Goal: Information Seeking & Learning: Check status

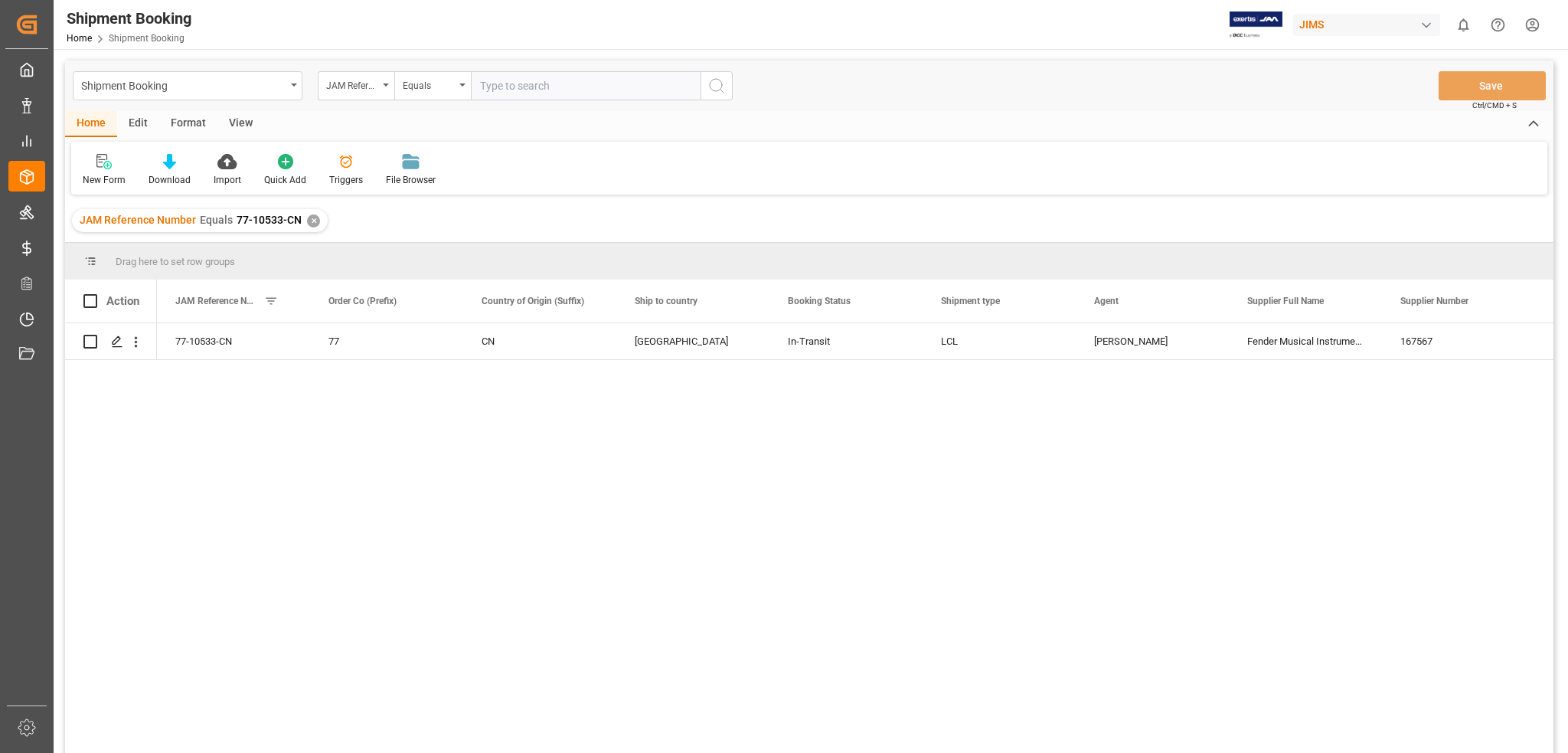
click at [233, 122] on div "View" at bounding box center [241, 124] width 47 height 26
click at [96, 163] on icon at bounding box center [98, 162] width 15 height 15
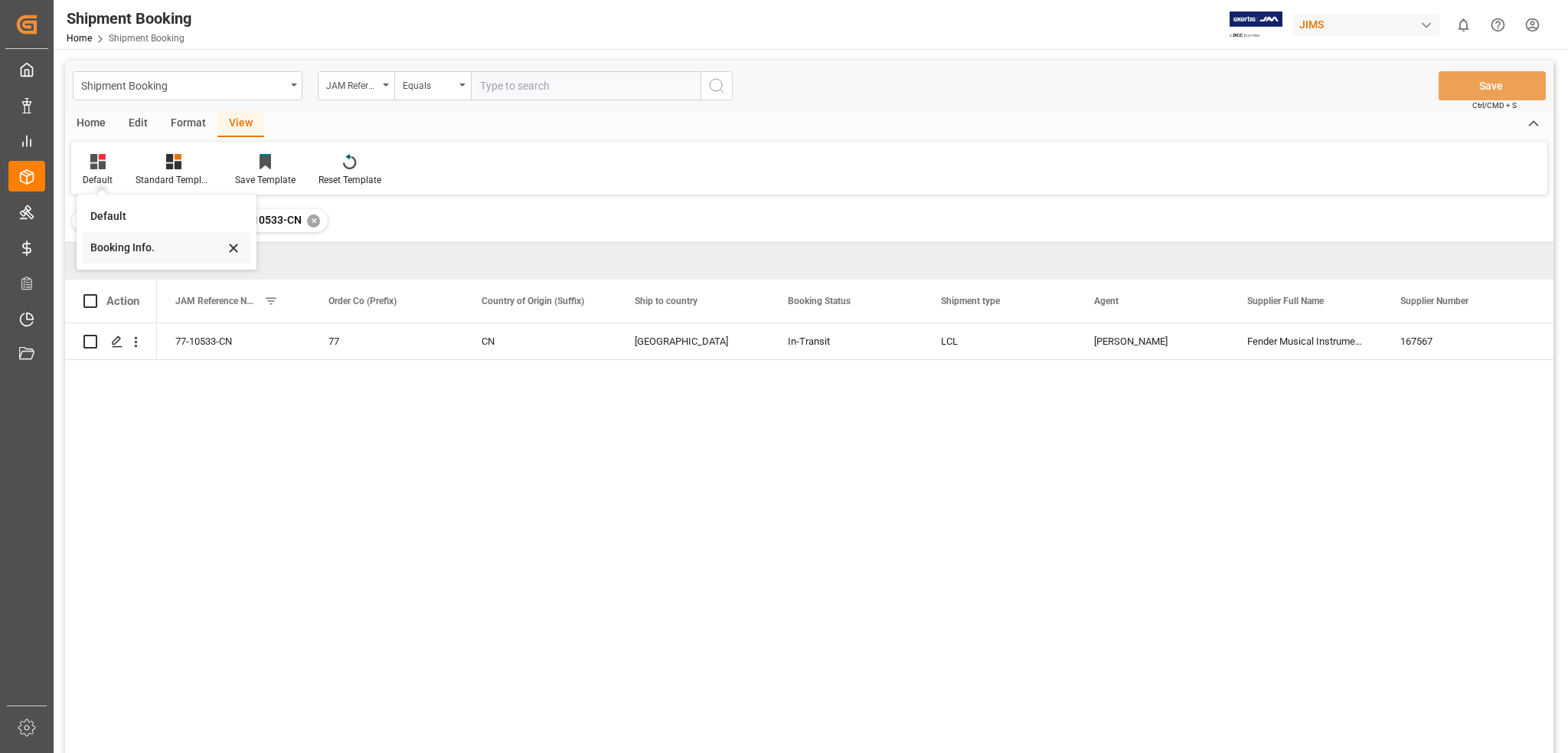
click at [131, 249] on div "Booking Info." at bounding box center [157, 248] width 134 height 16
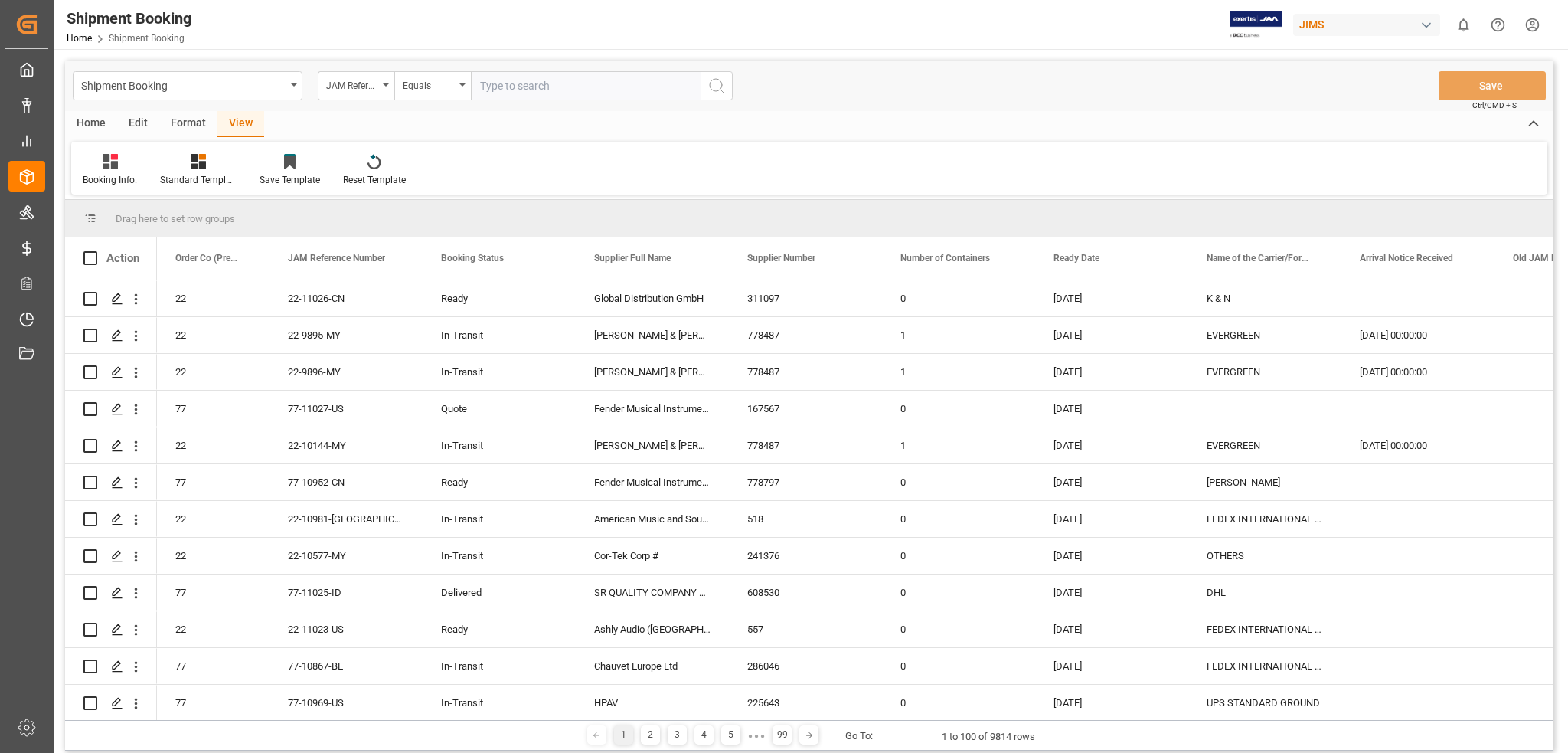
click at [237, 127] on div "View" at bounding box center [241, 124] width 47 height 26
click at [113, 163] on icon at bounding box center [110, 162] width 15 height 15
click at [127, 250] on div "Booking Info." at bounding box center [159, 248] width 134 height 16
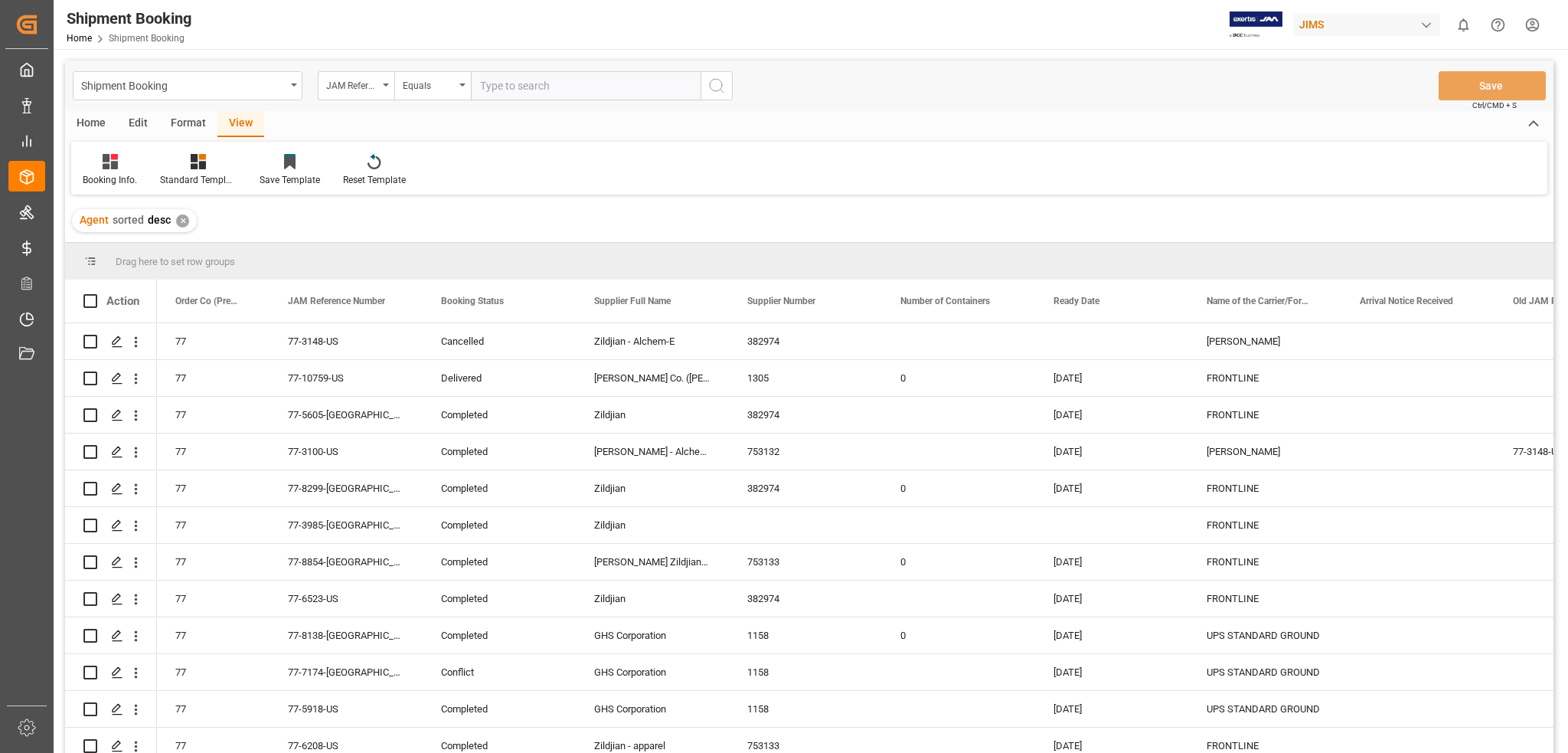
click at [181, 222] on div "✕" at bounding box center [183, 221] width 13 height 13
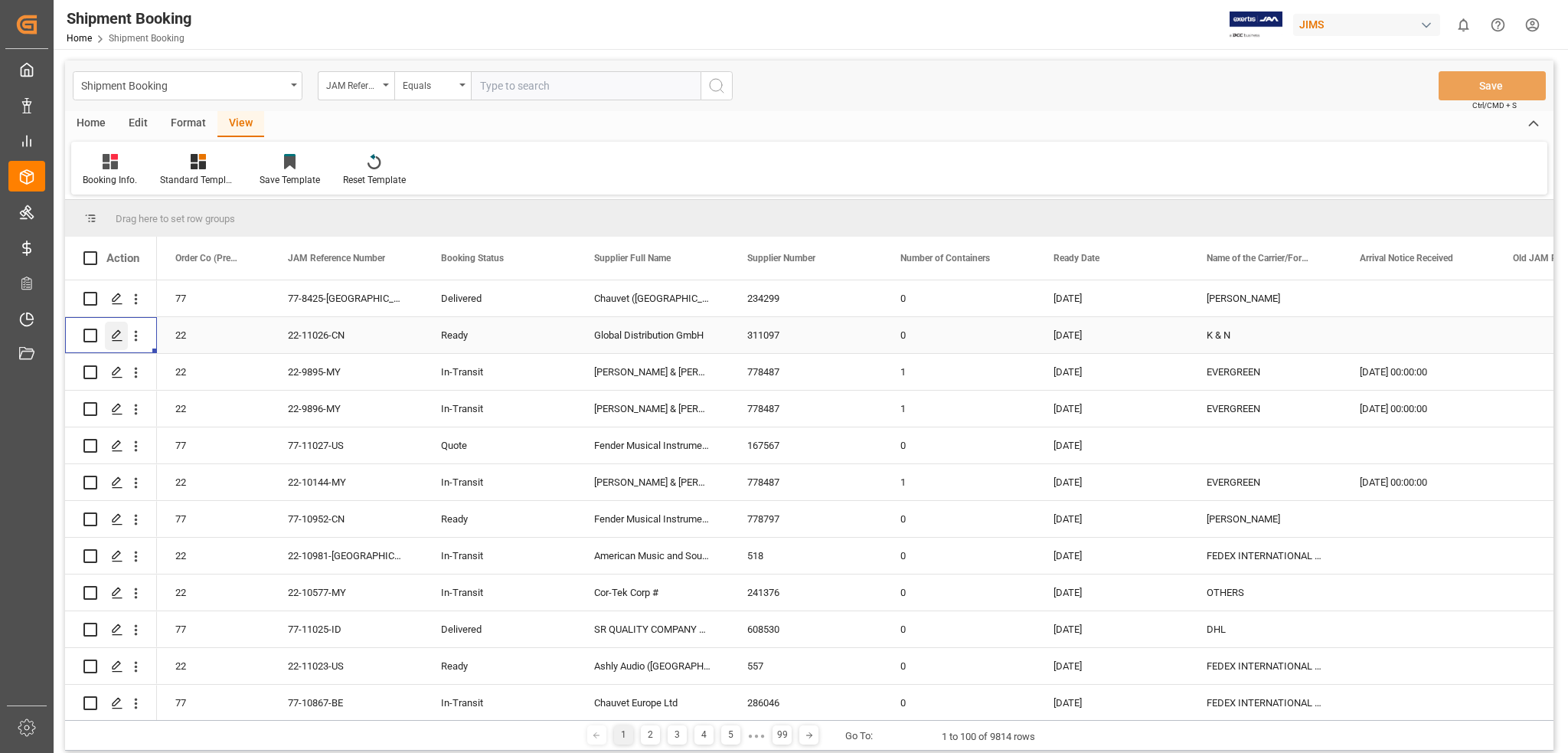
click at [116, 335] on icon "Press SPACE to select this row." at bounding box center [117, 335] width 12 height 12
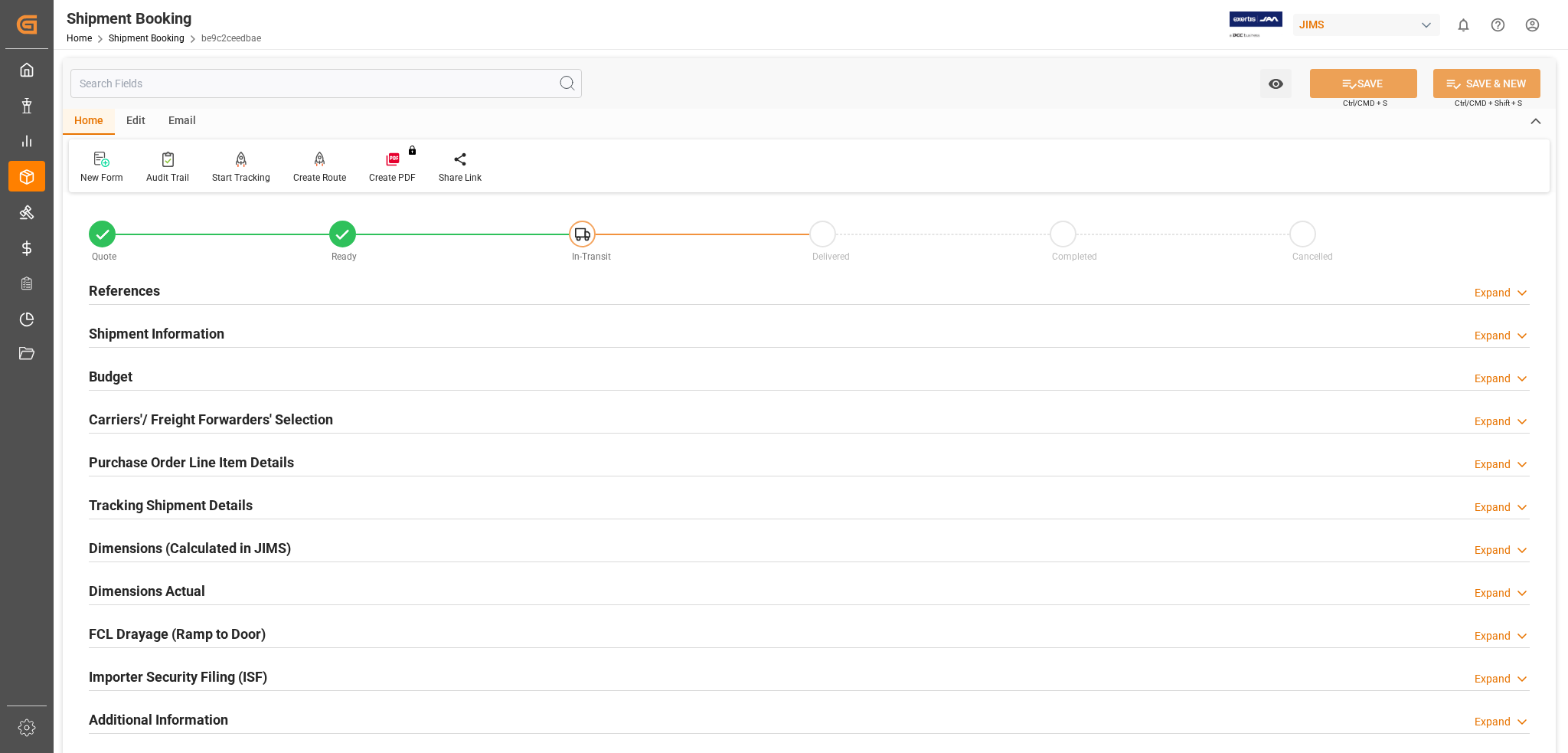
click at [189, 334] on h2 "Shipment Information" at bounding box center [156, 334] width 135 height 21
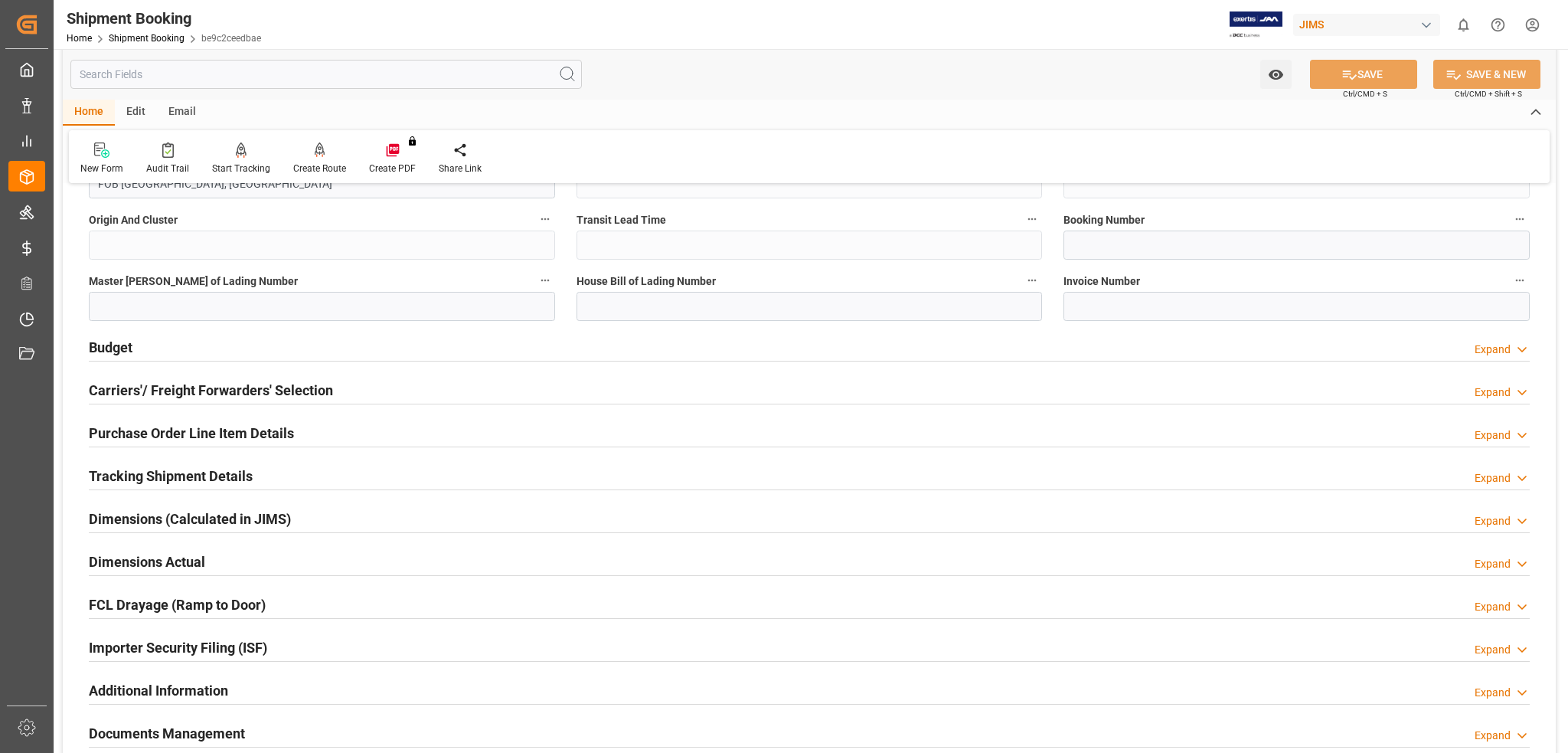
scroll to position [735, 0]
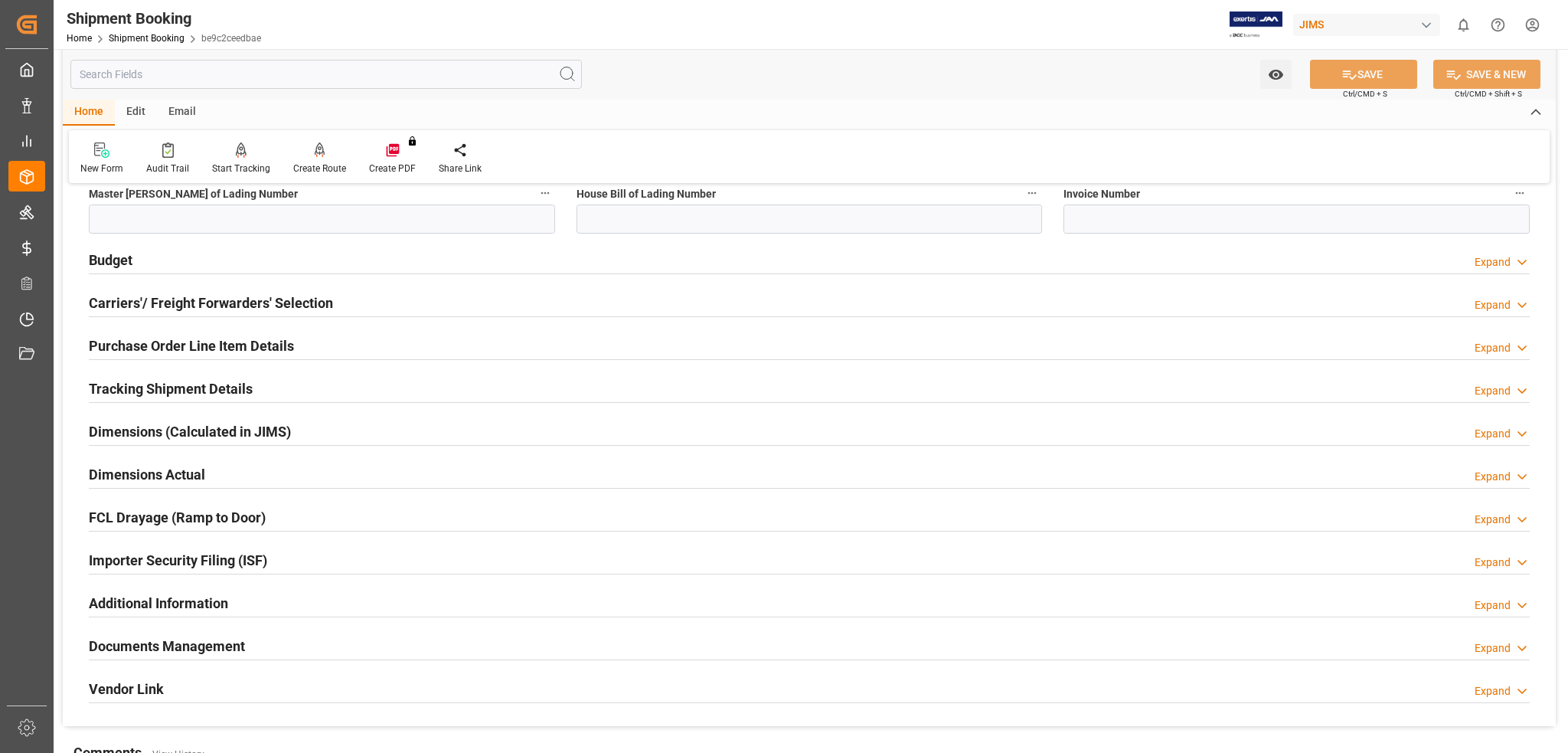
click at [178, 392] on h2 "Tracking Shipment Details" at bounding box center [170, 388] width 164 height 21
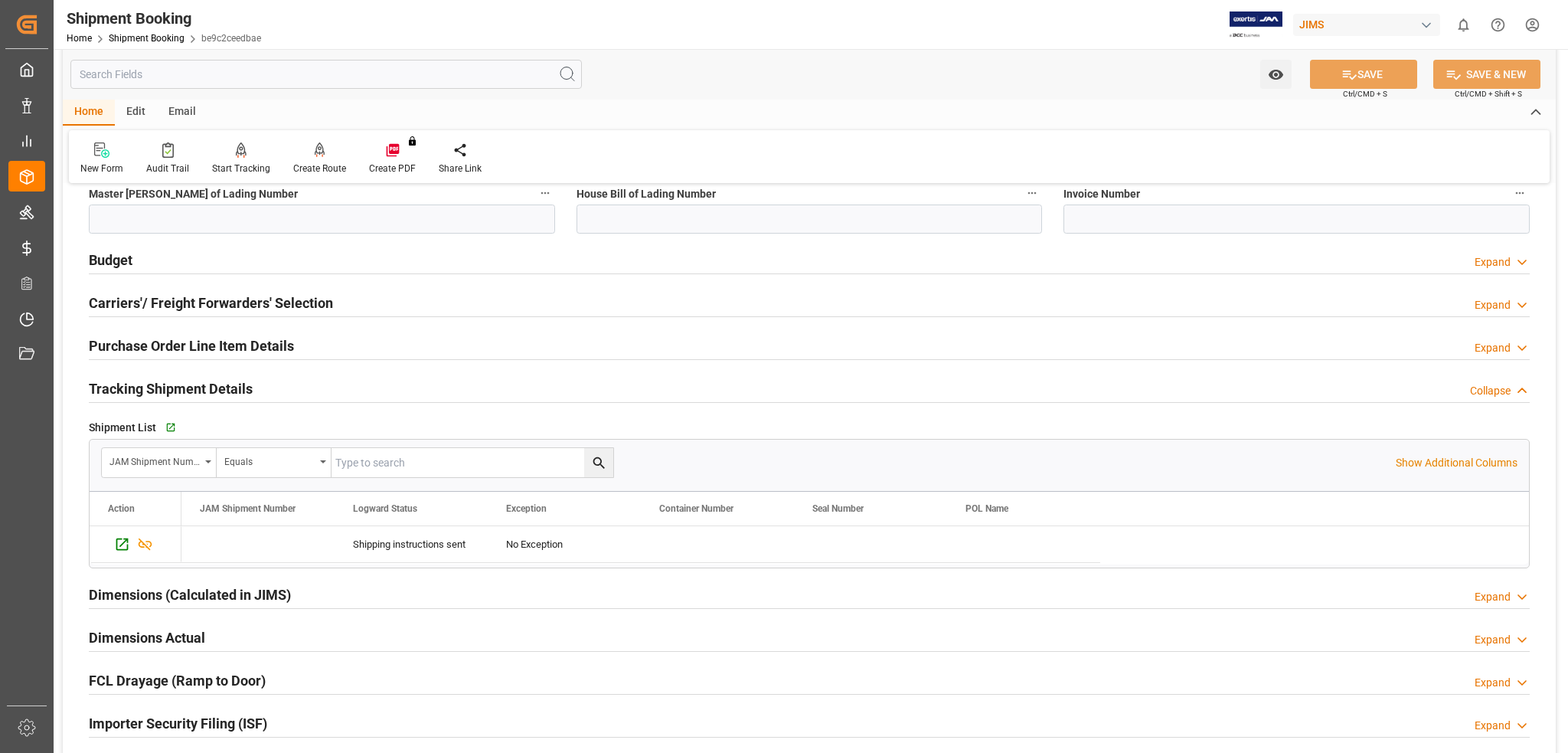
click at [240, 390] on h2 "Tracking Shipment Details" at bounding box center [170, 388] width 164 height 21
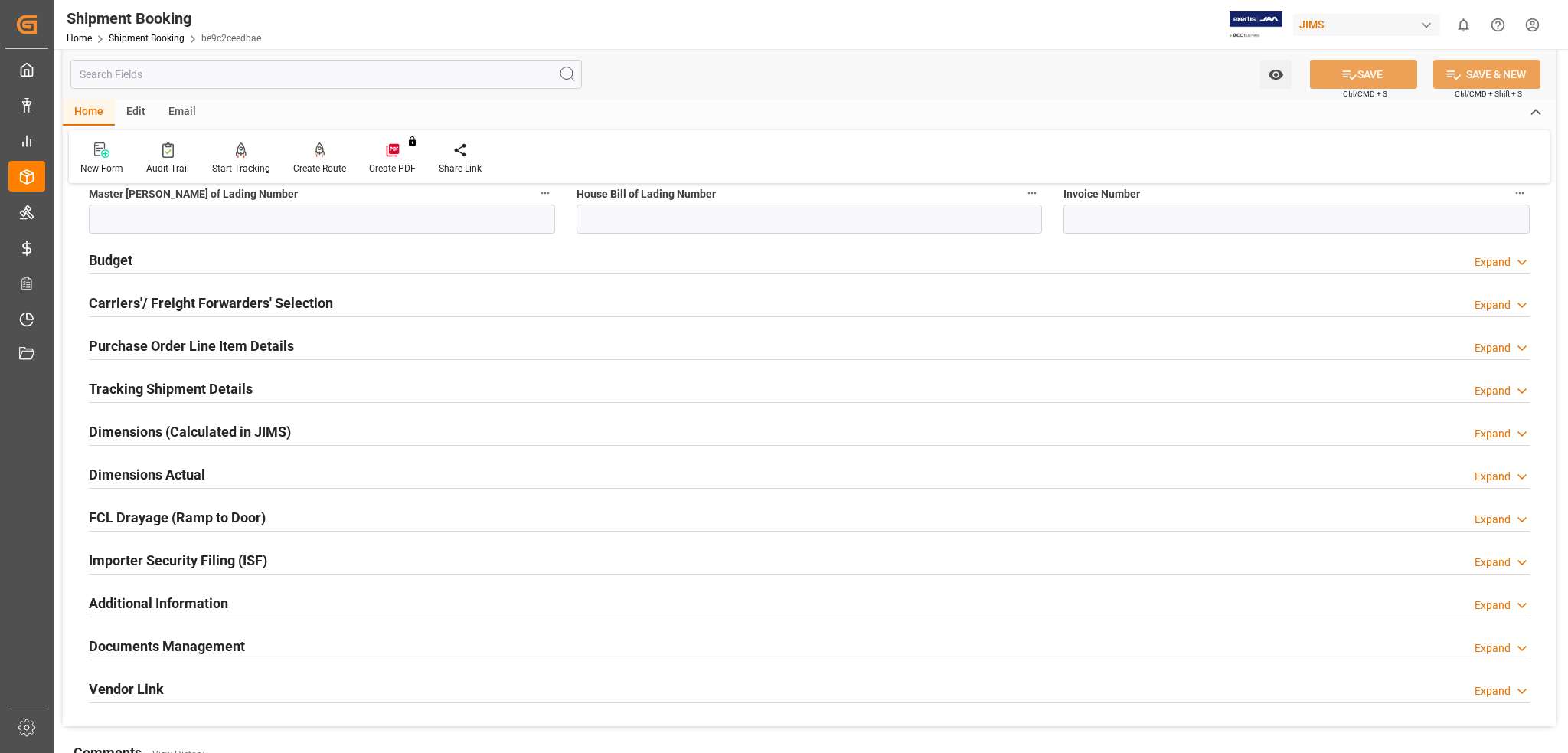
click at [230, 433] on h2 "Dimensions (Calculated in JIMS)" at bounding box center [189, 432] width 202 height 21
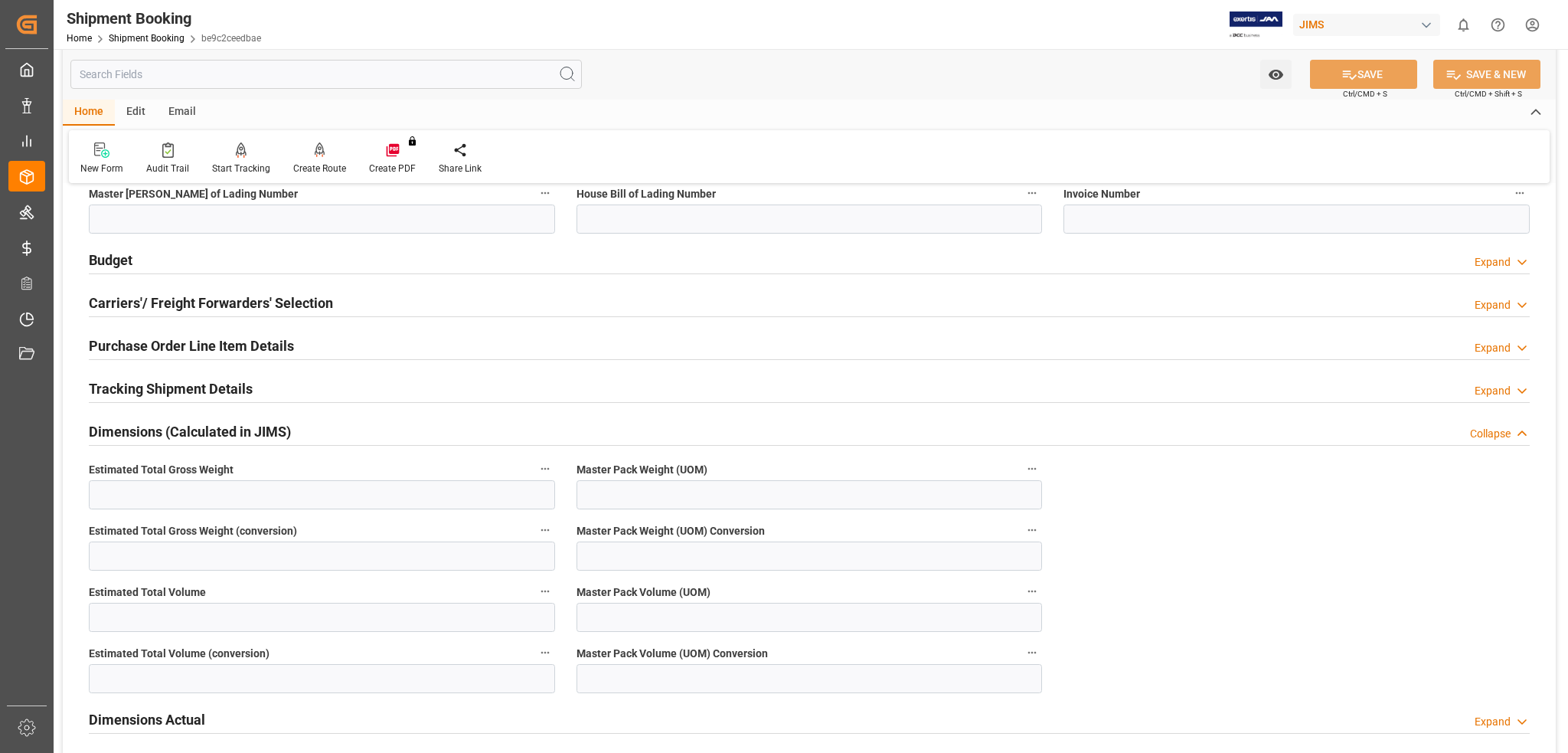
click at [230, 433] on h2 "Dimensions (Calculated in JIMS)" at bounding box center [189, 432] width 202 height 21
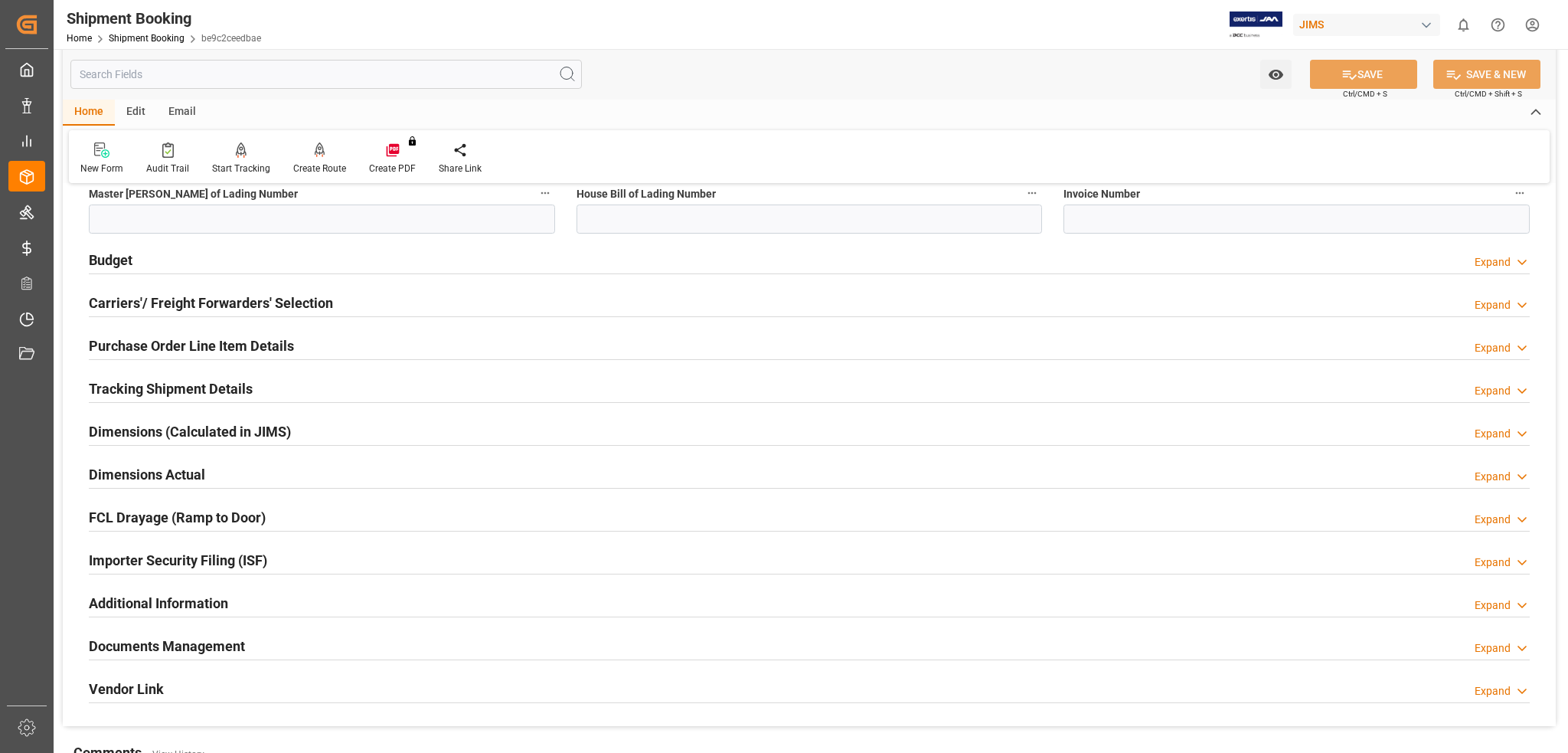
click at [176, 476] on h2 "Dimensions Actual" at bounding box center [147, 475] width 116 height 21
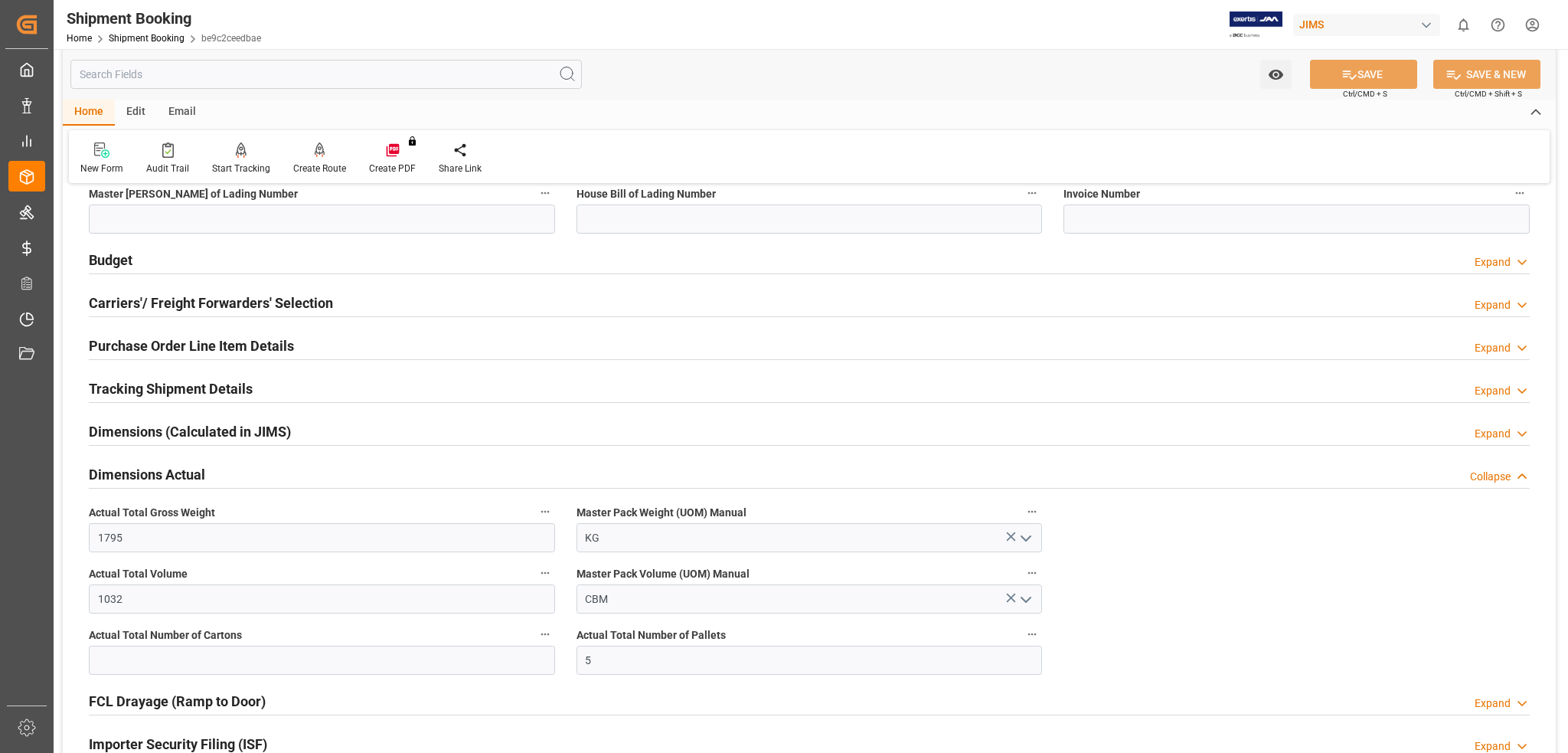
click at [176, 476] on h2 "Dimensions Actual" at bounding box center [147, 475] width 116 height 21
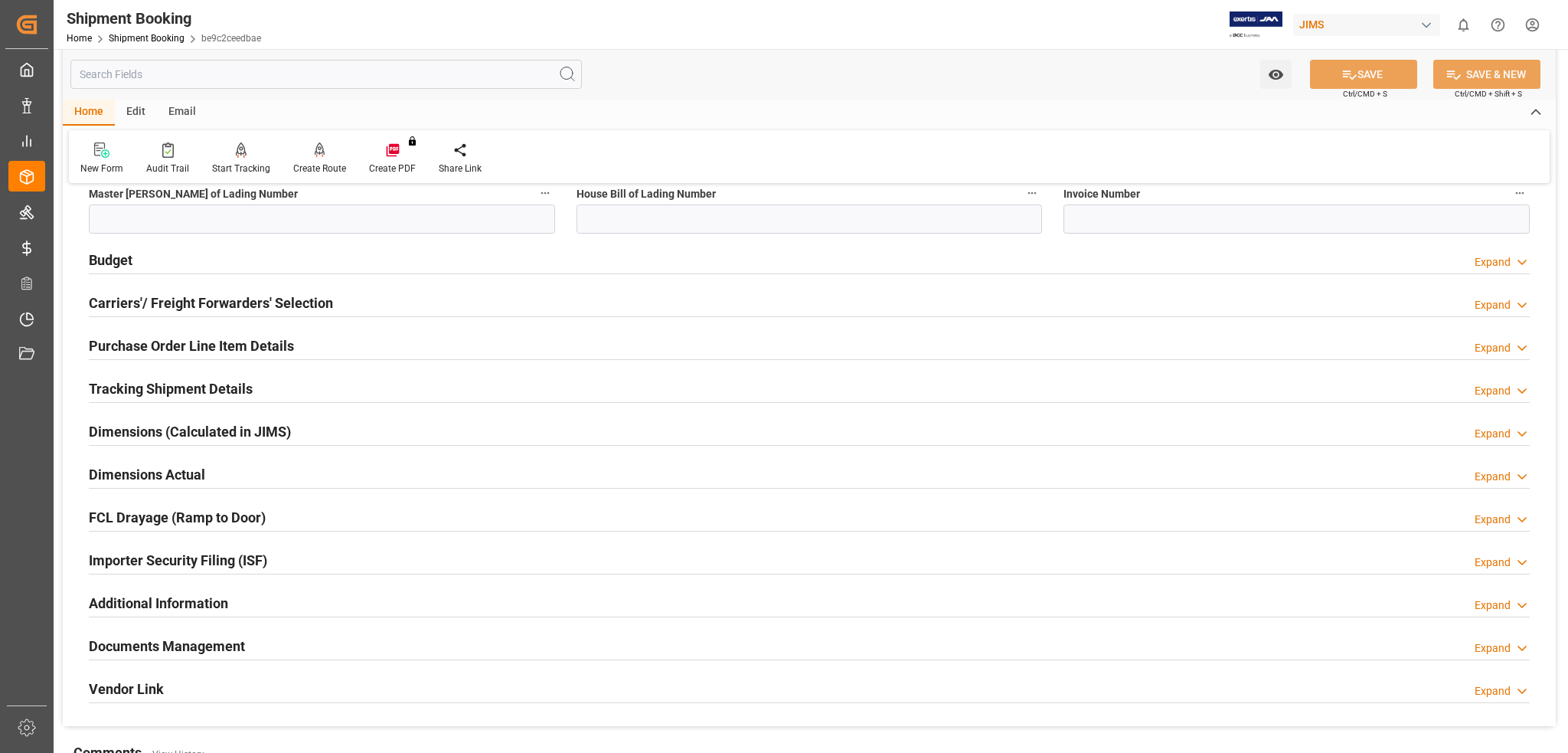
click at [202, 611] on h2 "Additional Information" at bounding box center [158, 604] width 139 height 21
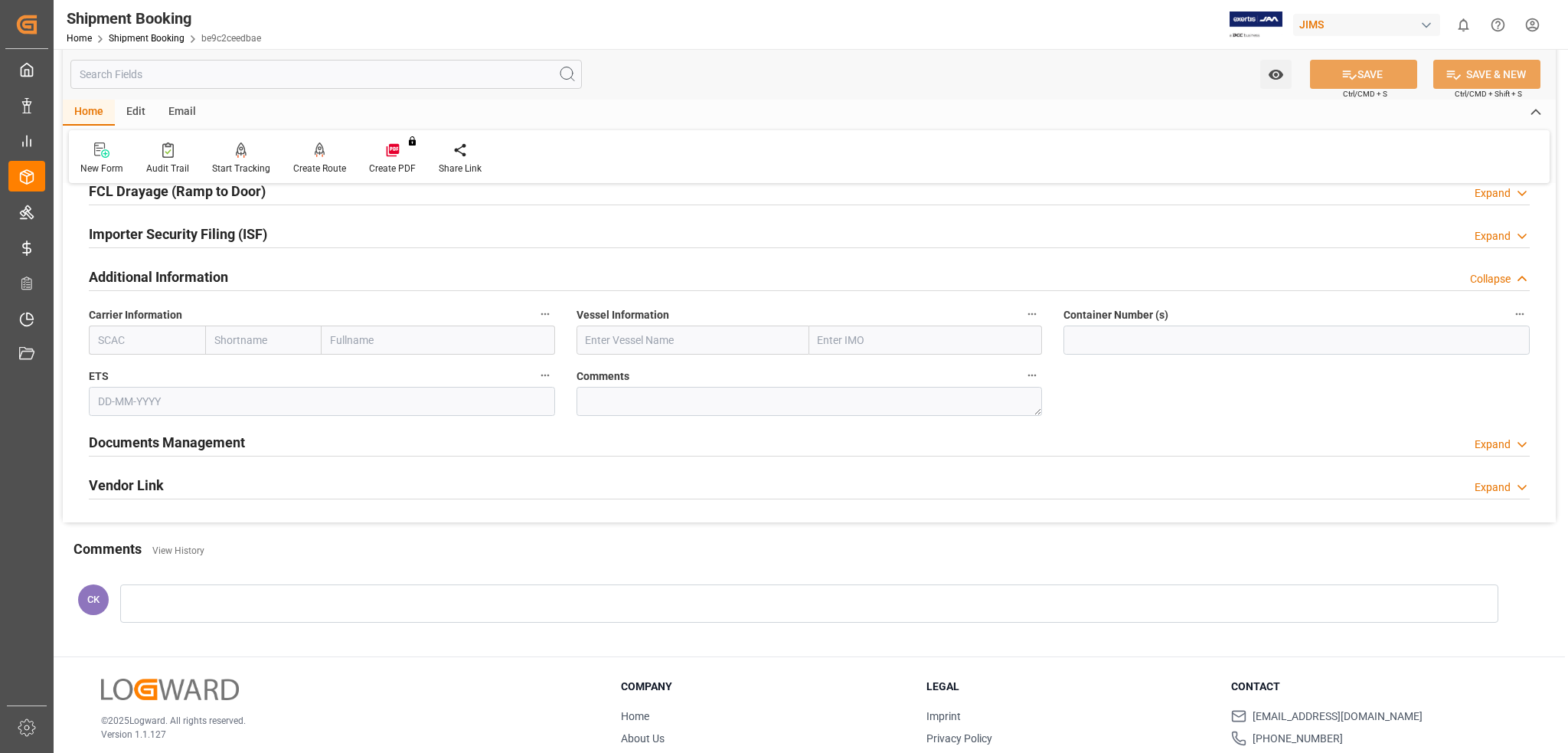
scroll to position [1103, 0]
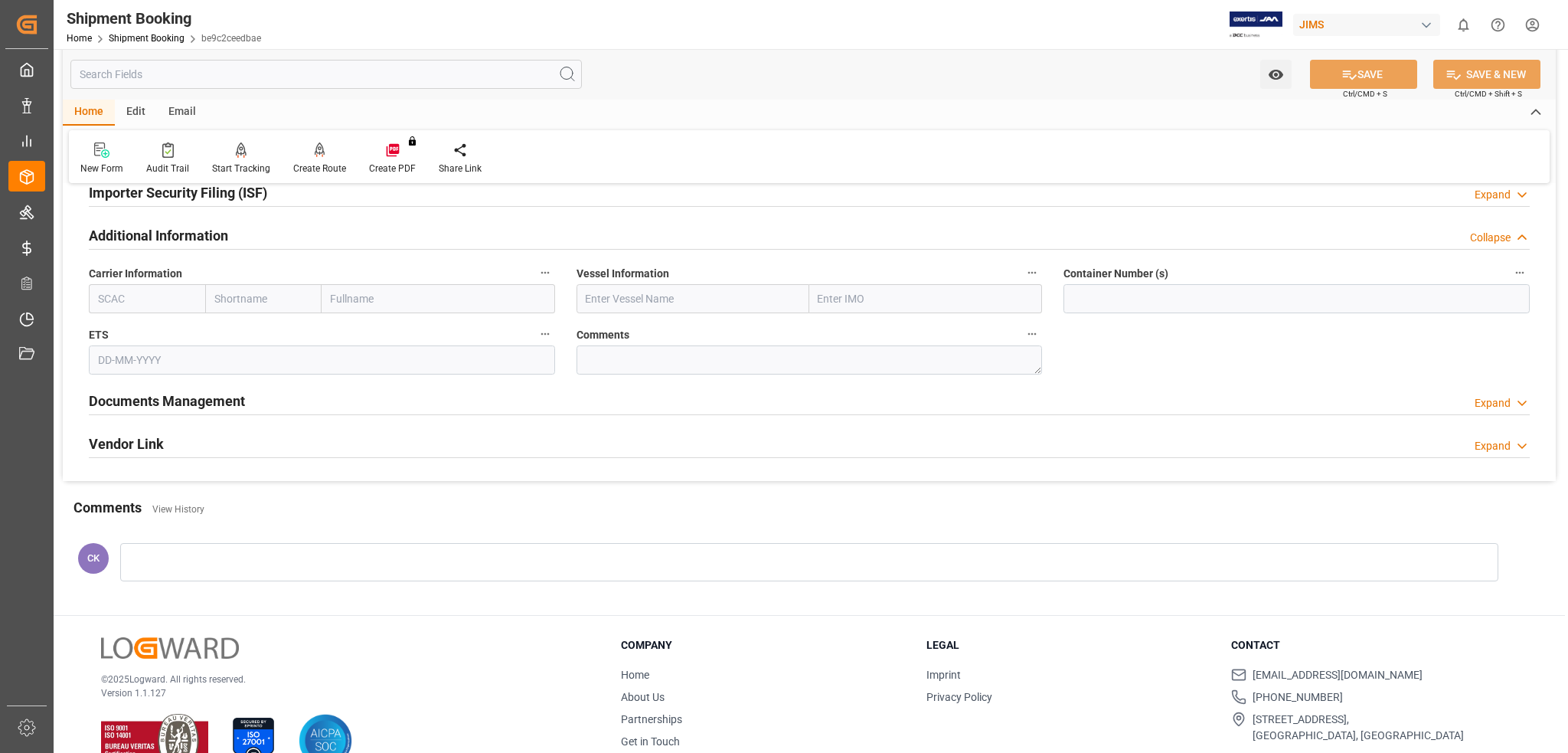
click at [176, 406] on h2 "Documents Management" at bounding box center [167, 401] width 156 height 21
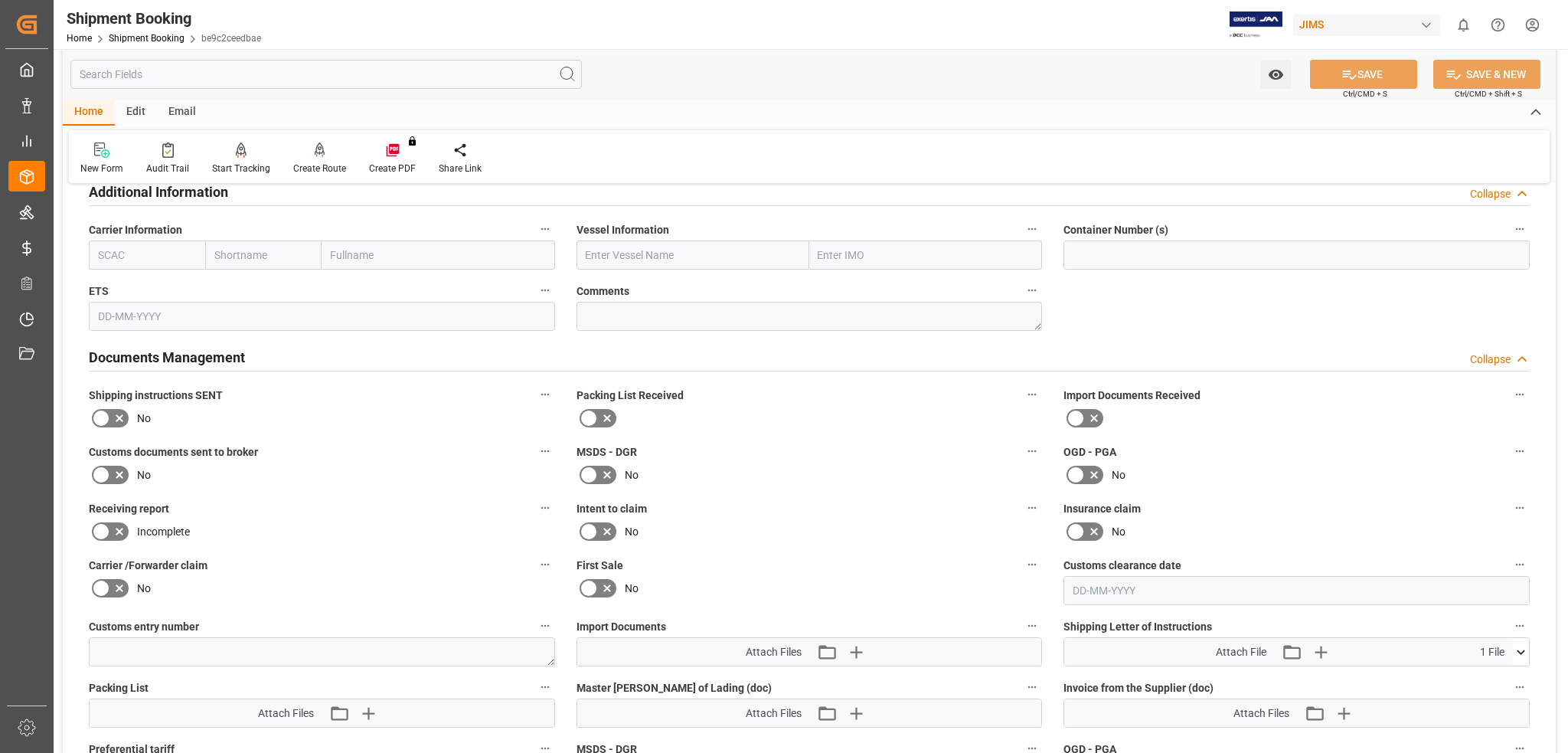
scroll to position [1143, 0]
click at [199, 363] on h2 "Documents Management" at bounding box center [167, 361] width 156 height 21
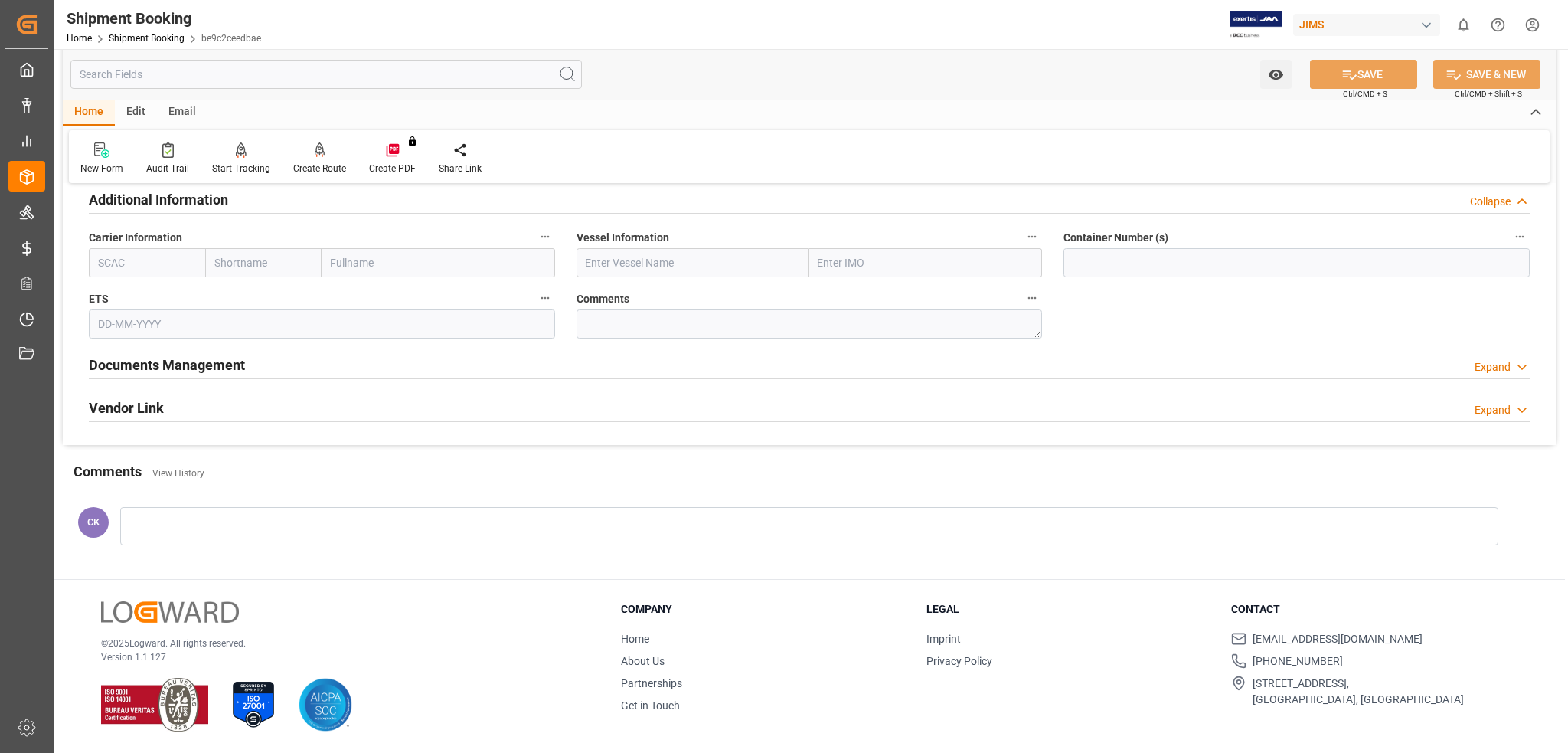
scroll to position [1139, 0]
click at [139, 409] on h2 "Vendor Link" at bounding box center [126, 408] width 75 height 21
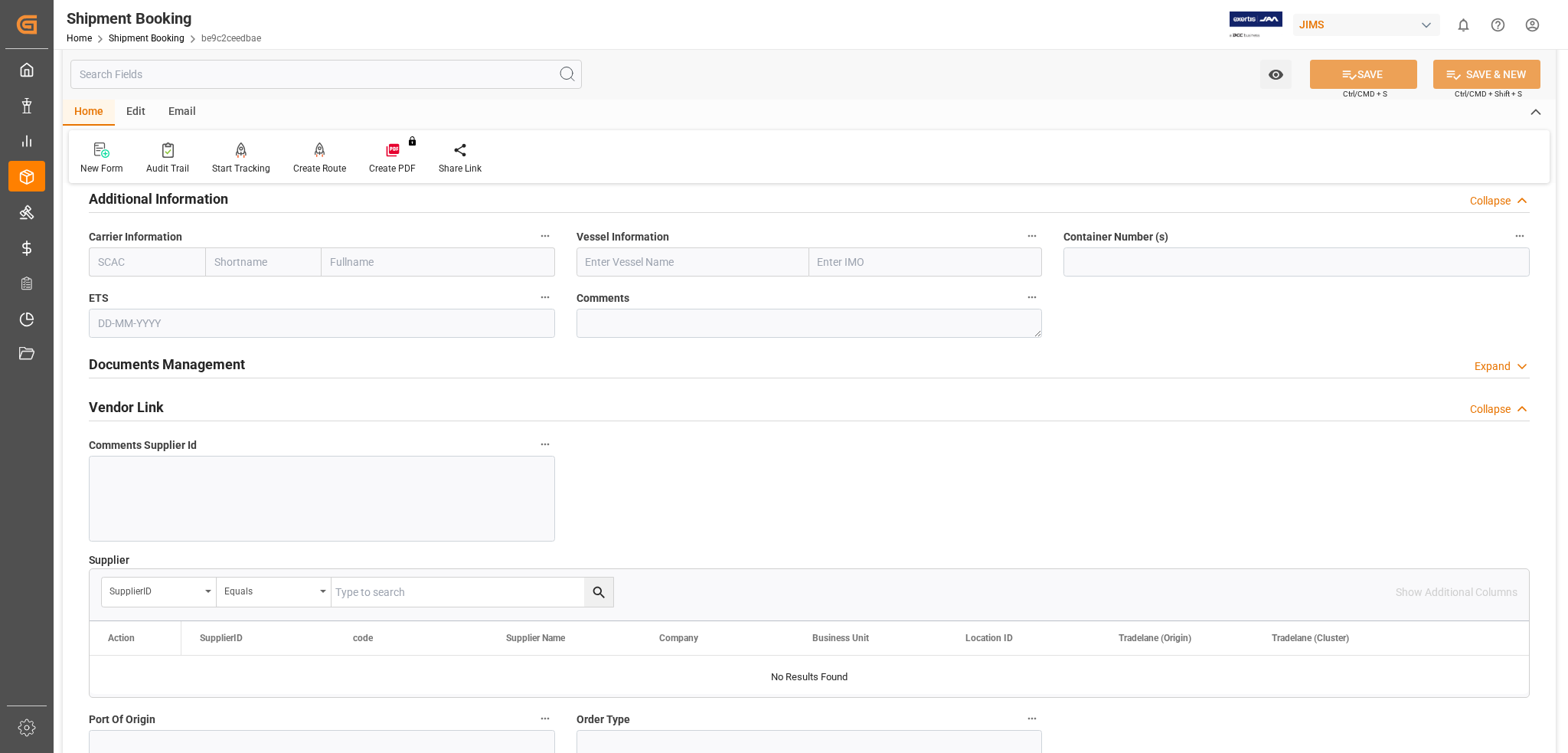
scroll to position [1143, 0]
click at [139, 409] on h2 "Vendor Link" at bounding box center [126, 404] width 75 height 21
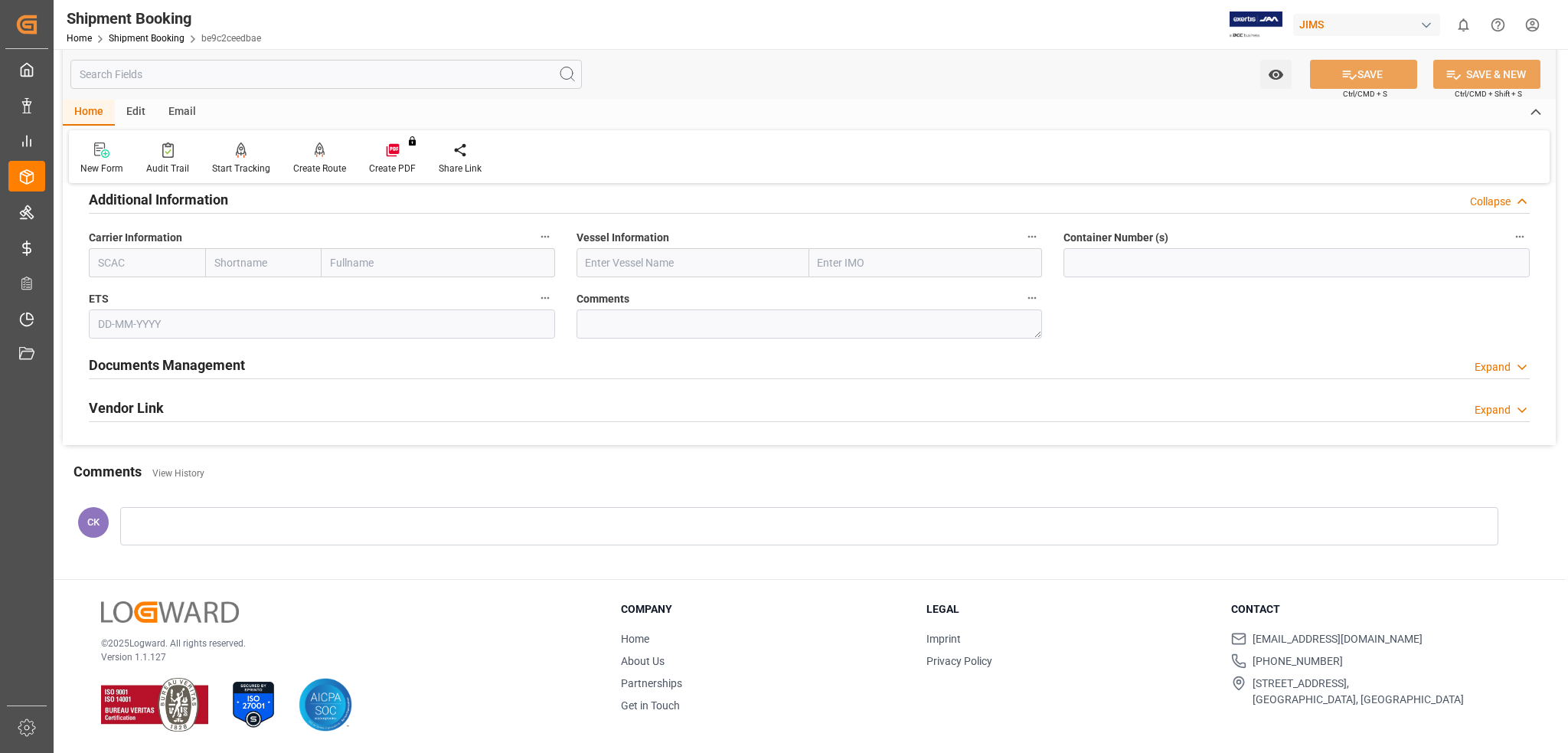
scroll to position [1139, 0]
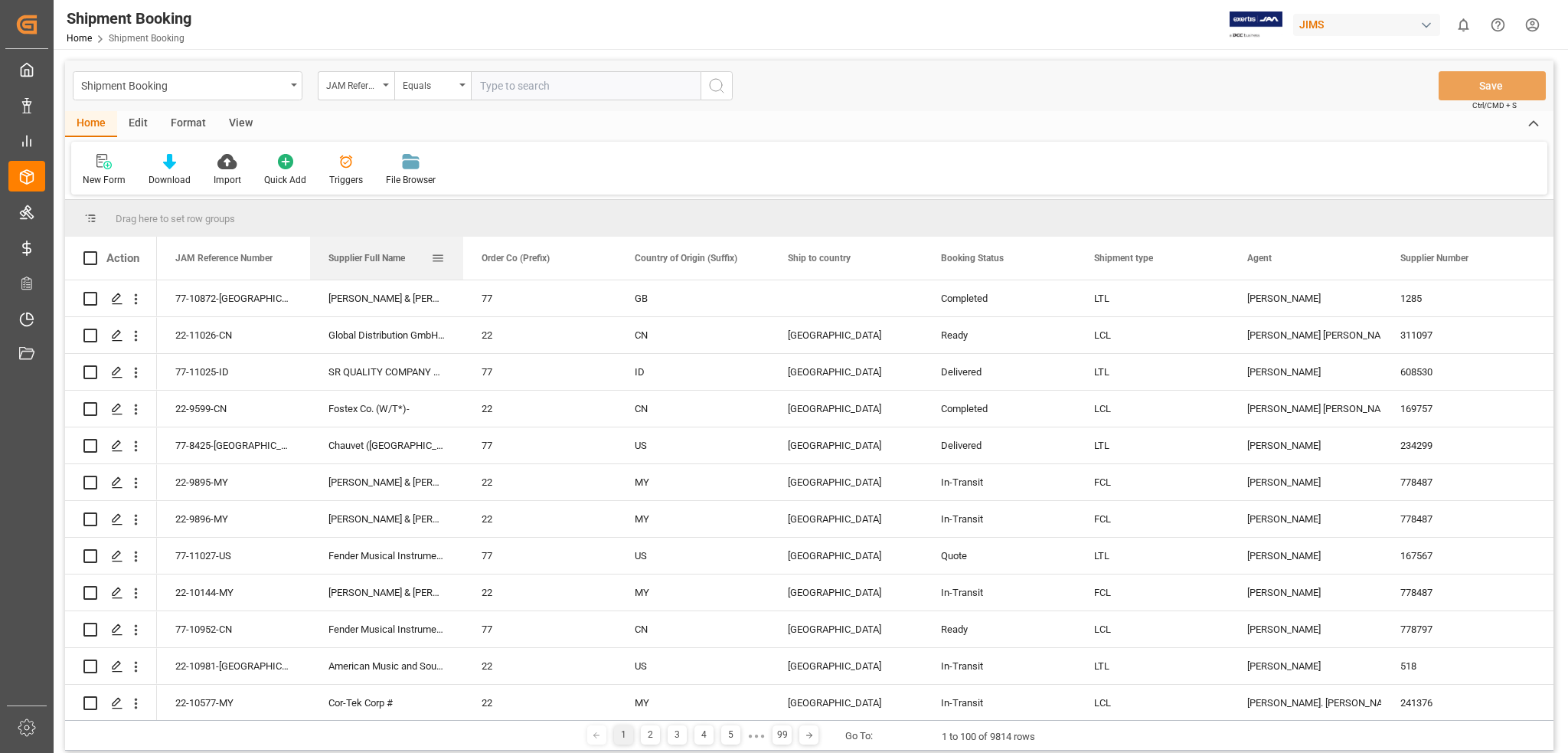
drag, startPoint x: 1314, startPoint y: 244, endPoint x: 331, endPoint y: 249, distance: 983.0
click at [331, 249] on div "Supplier Full Name" at bounding box center [380, 258] width 103 height 43
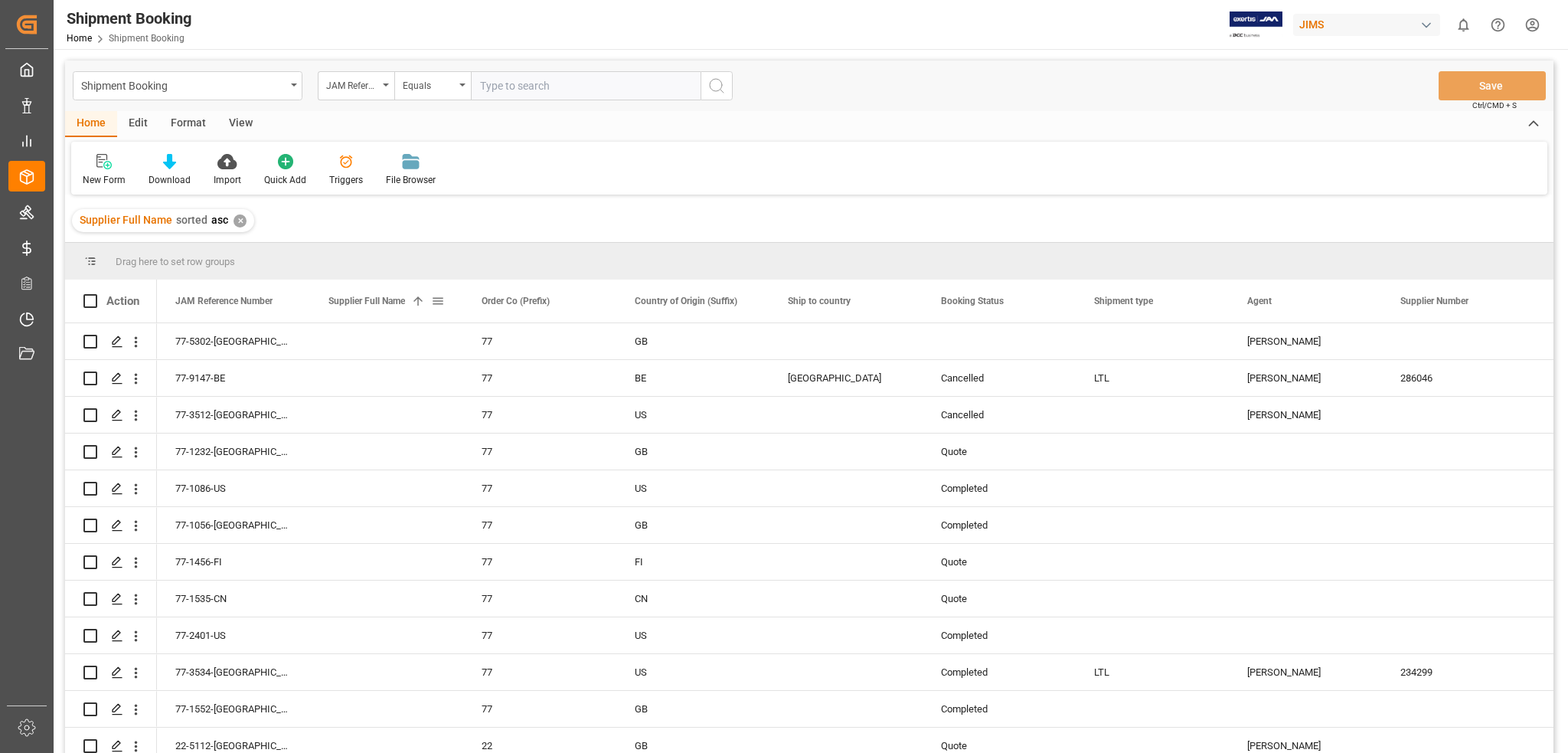
click at [419, 301] on span at bounding box center [418, 301] width 13 height 13
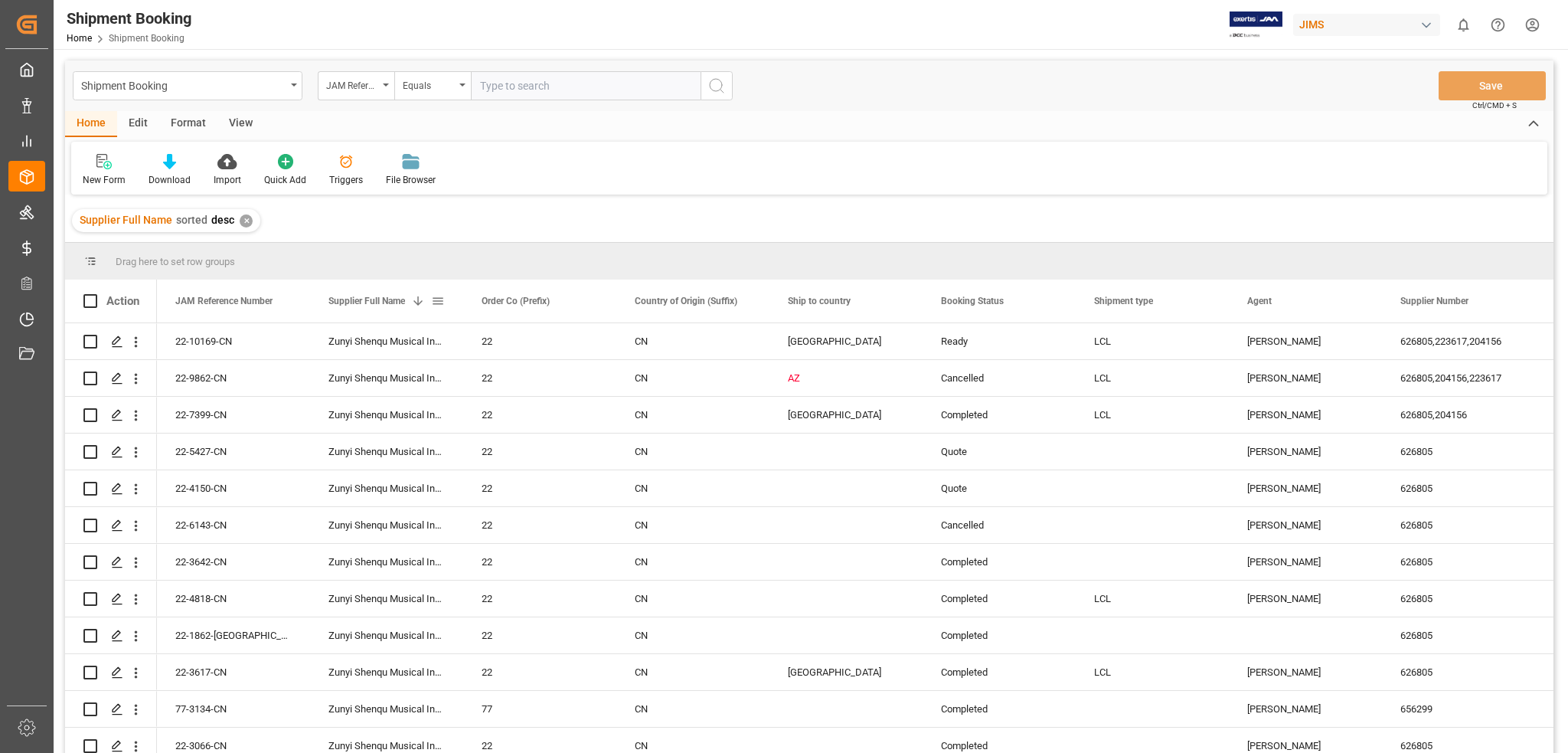
click at [444, 304] on div "Supplier Full Name 1" at bounding box center [386, 301] width 153 height 43
click at [439, 296] on span at bounding box center [438, 301] width 13 height 13
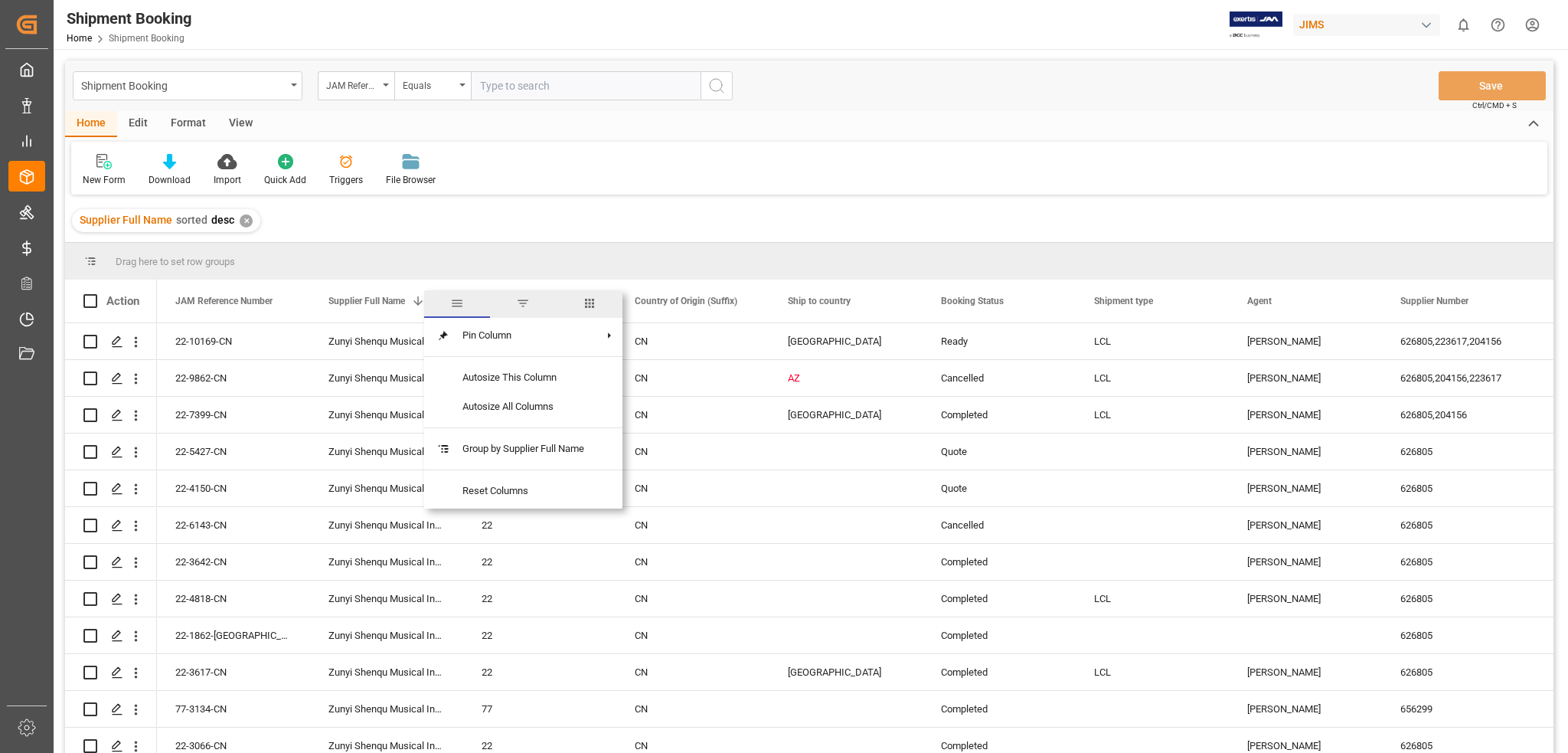
click at [590, 300] on span "columns" at bounding box center [589, 303] width 13 height 13
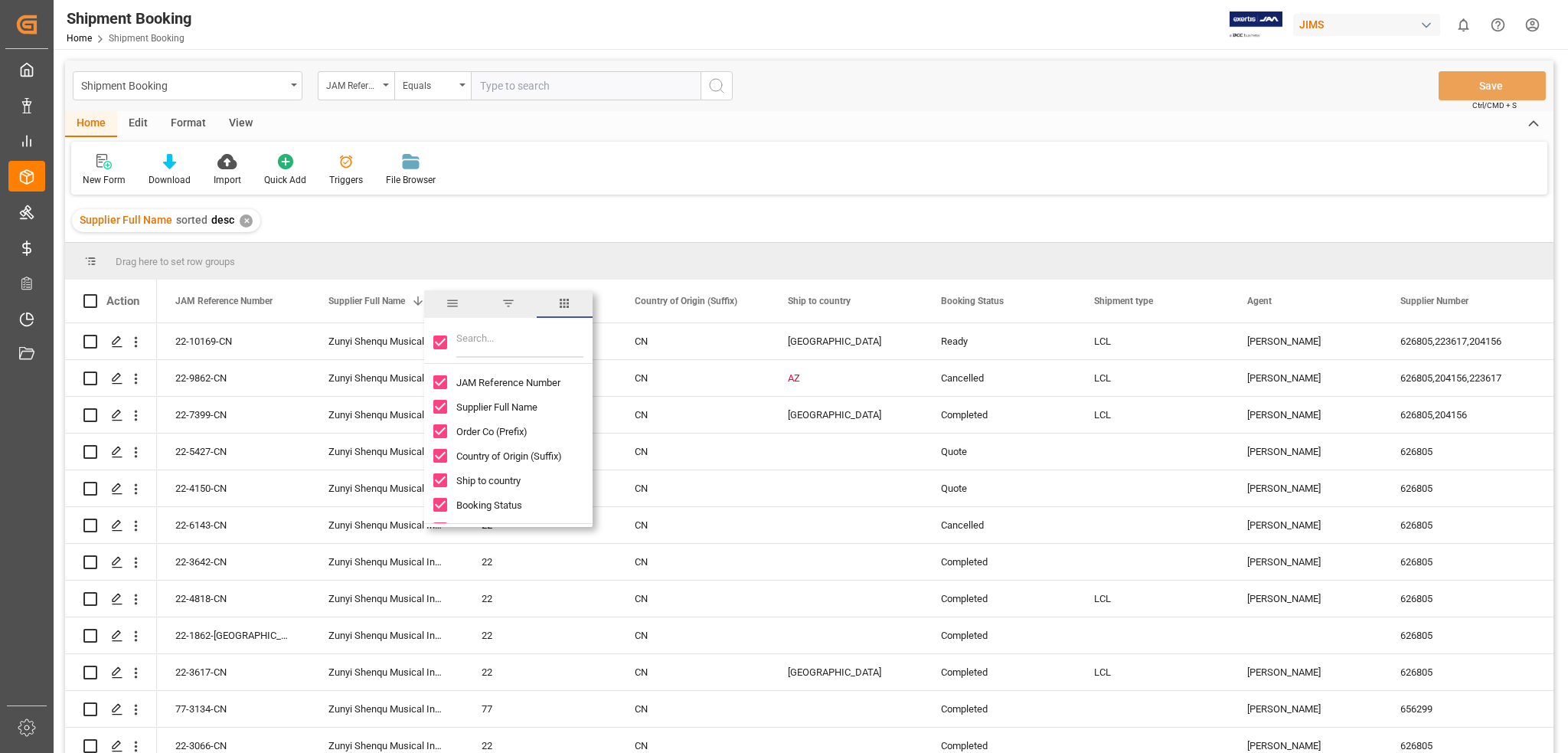
click at [778, 209] on div "Supplier Full Name sorted desc ✕" at bounding box center [809, 220] width 1488 height 43
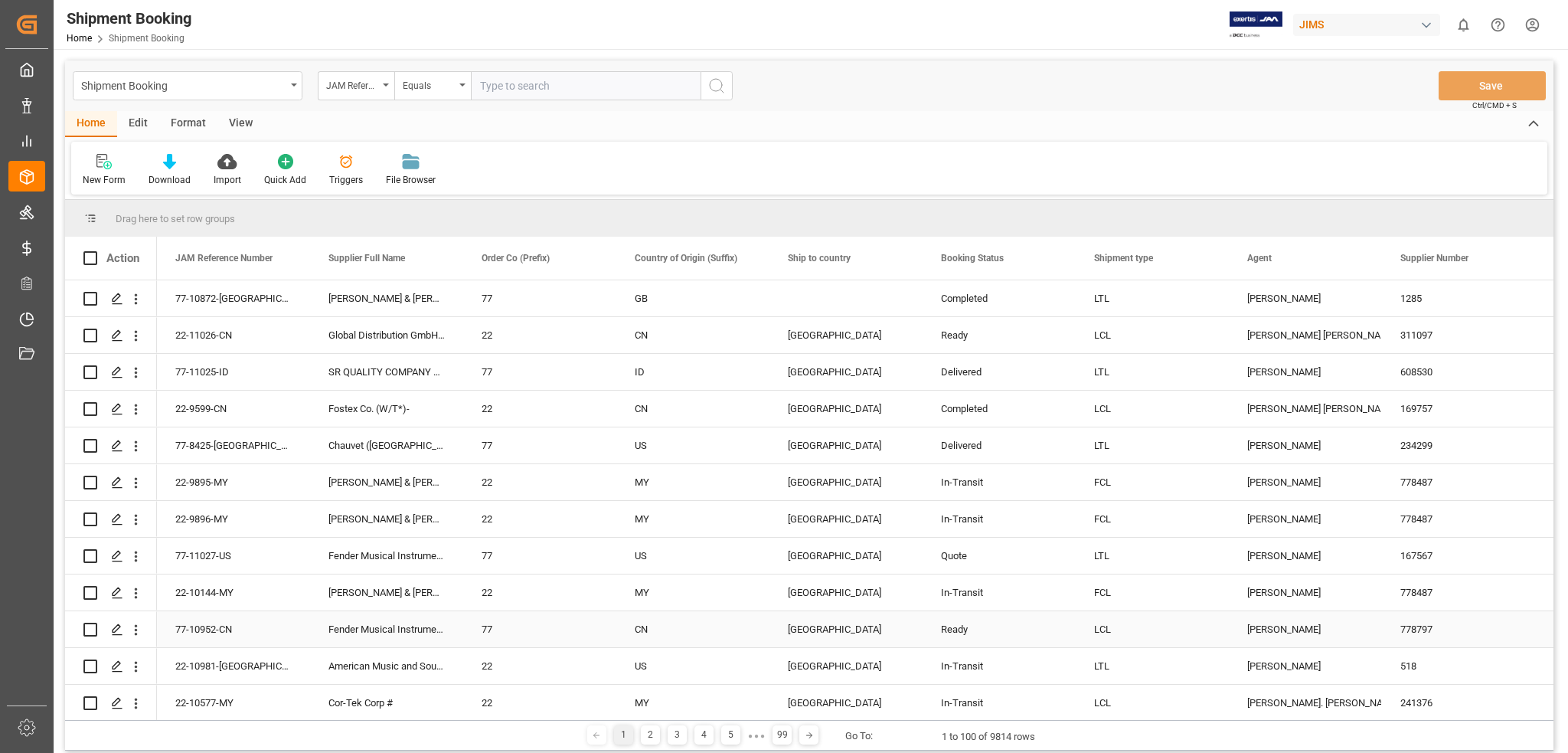
drag, startPoint x: 926, startPoint y: 621, endPoint x: 309, endPoint y: 399, distance: 655.7
click at [926, 619] on div "Ready" at bounding box center [999, 629] width 153 height 36
